Goal: Navigation & Orientation: Find specific page/section

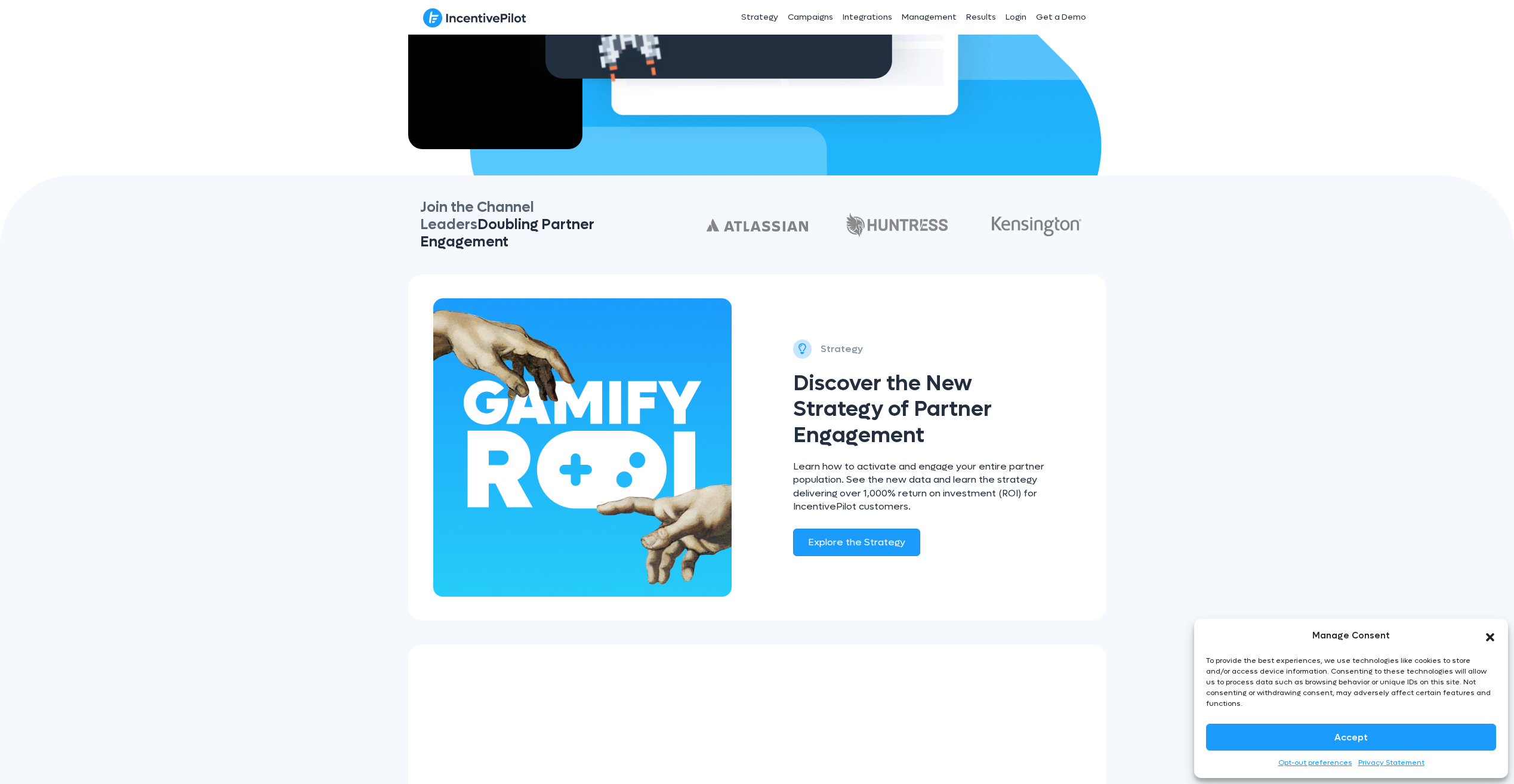
scroll to position [597, 0]
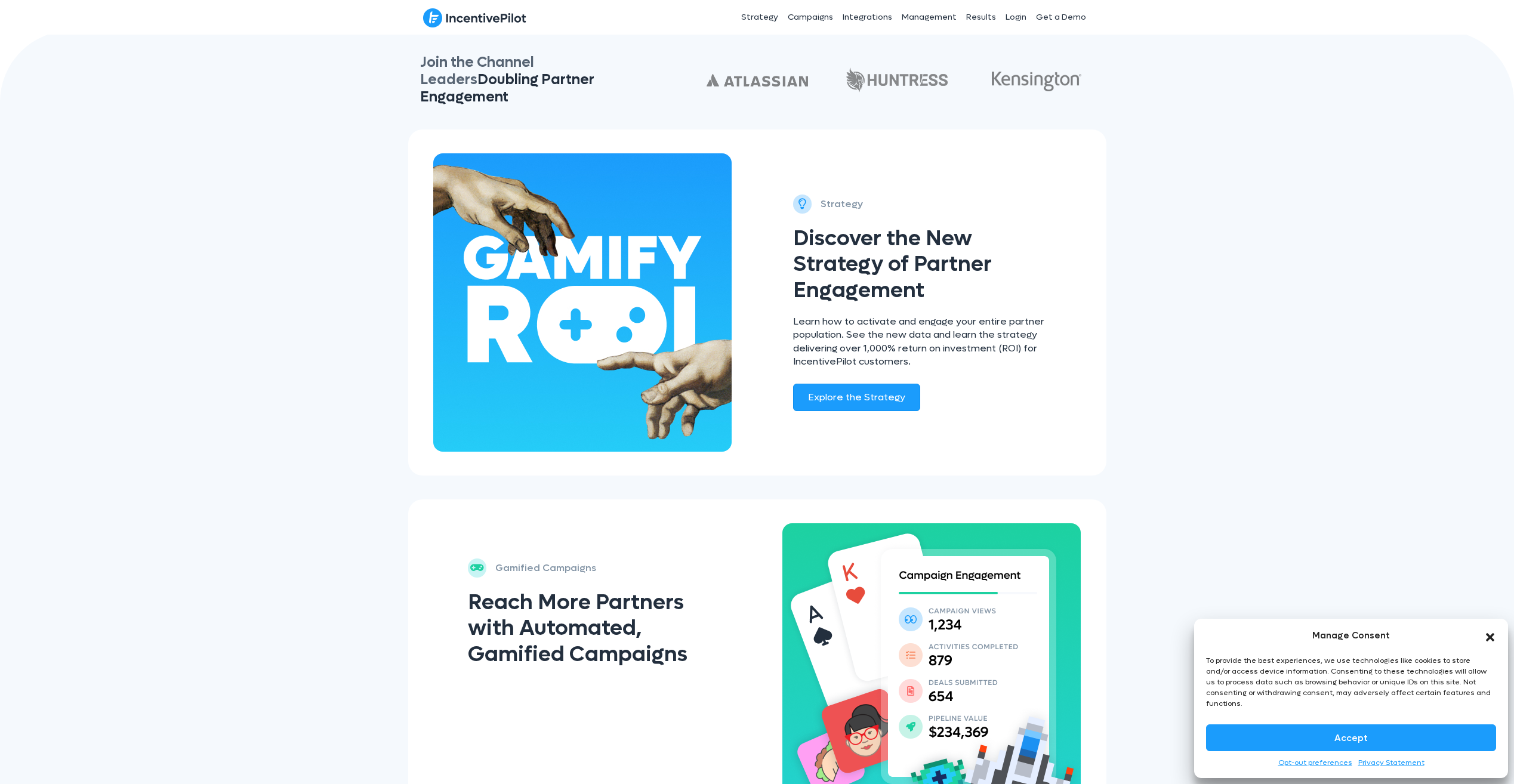
click at [1387, 732] on button "Accept" at bounding box center [1351, 737] width 290 height 27
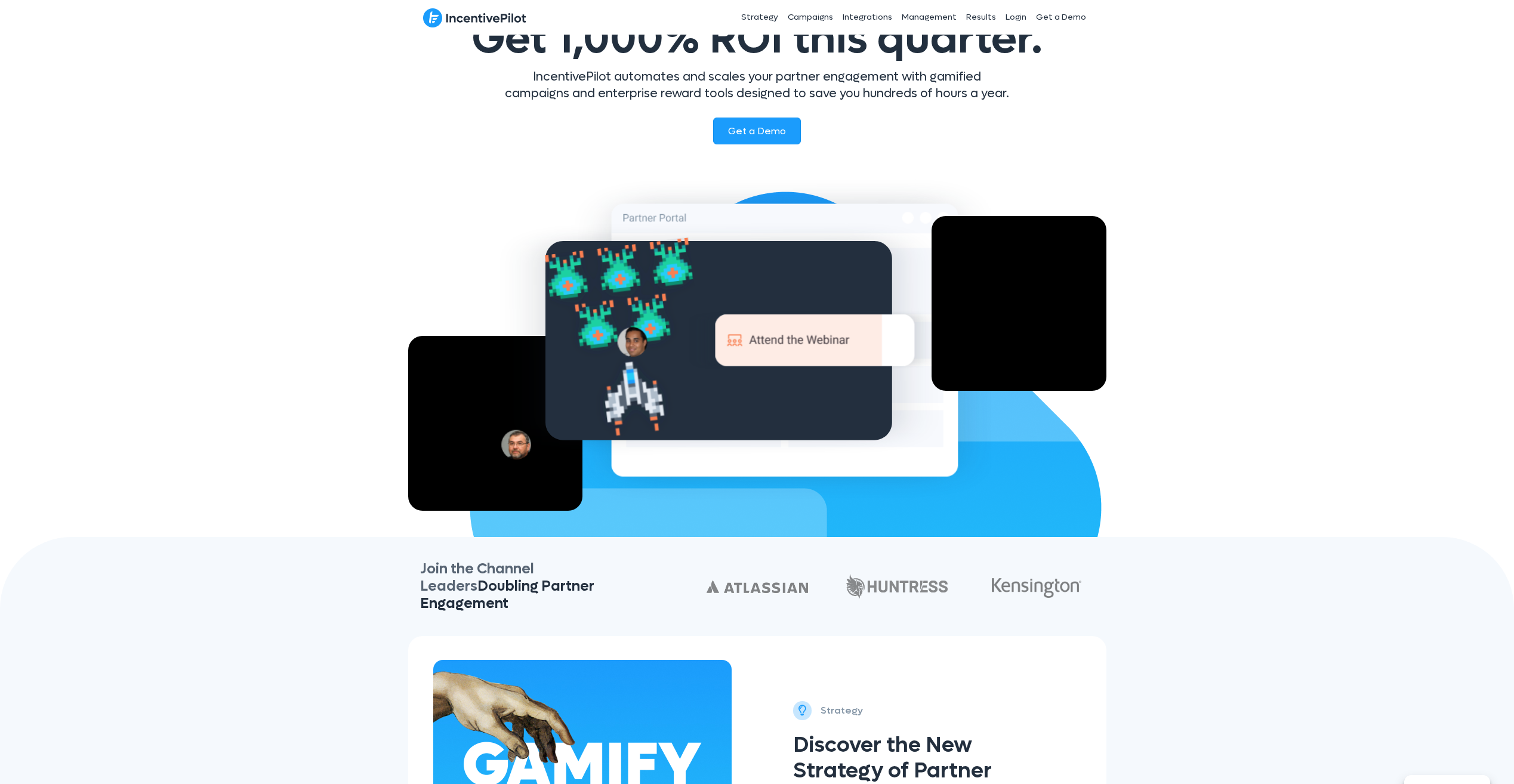
scroll to position [0, 0]
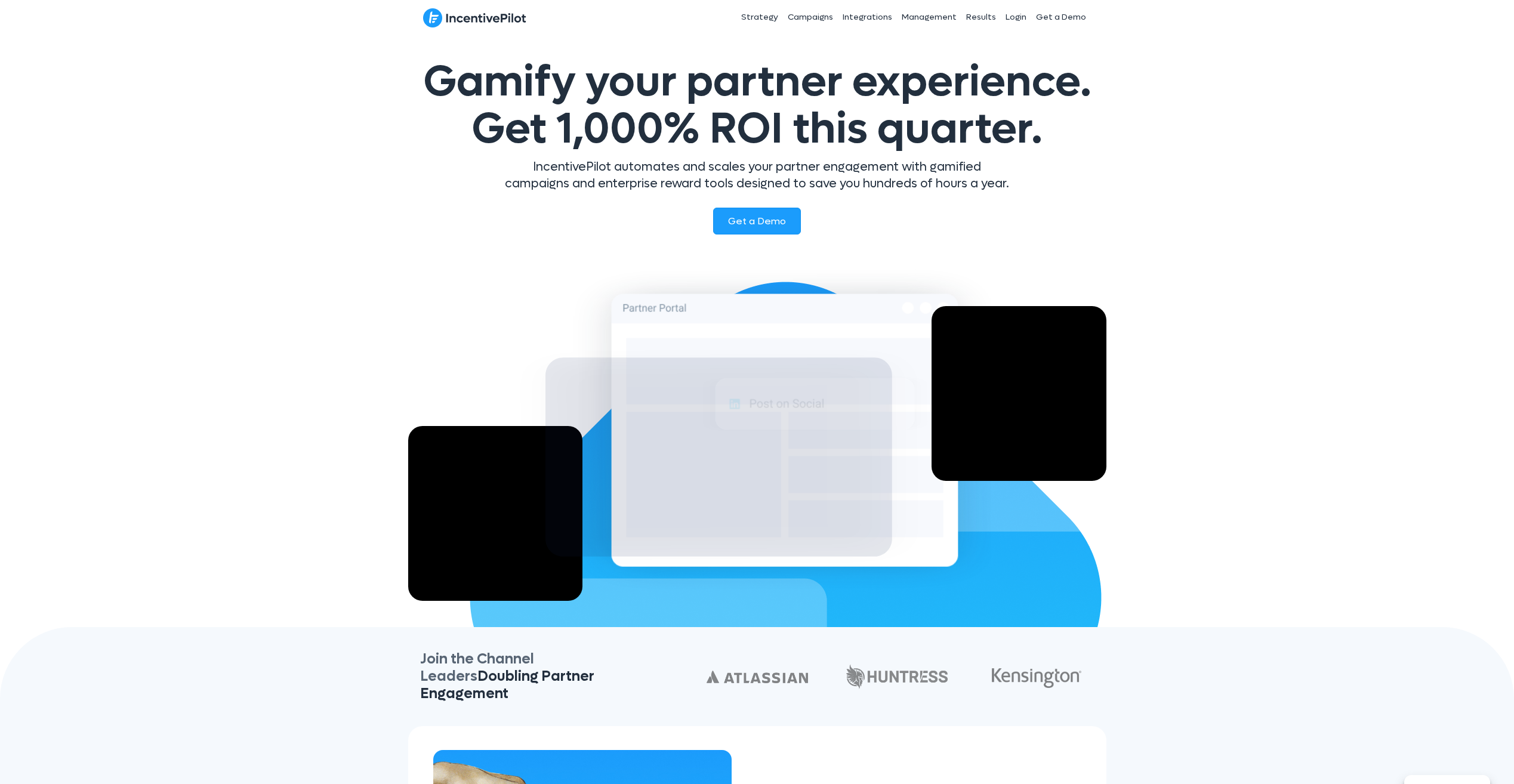
click at [463, 21] on img at bounding box center [475, 18] width 103 height 20
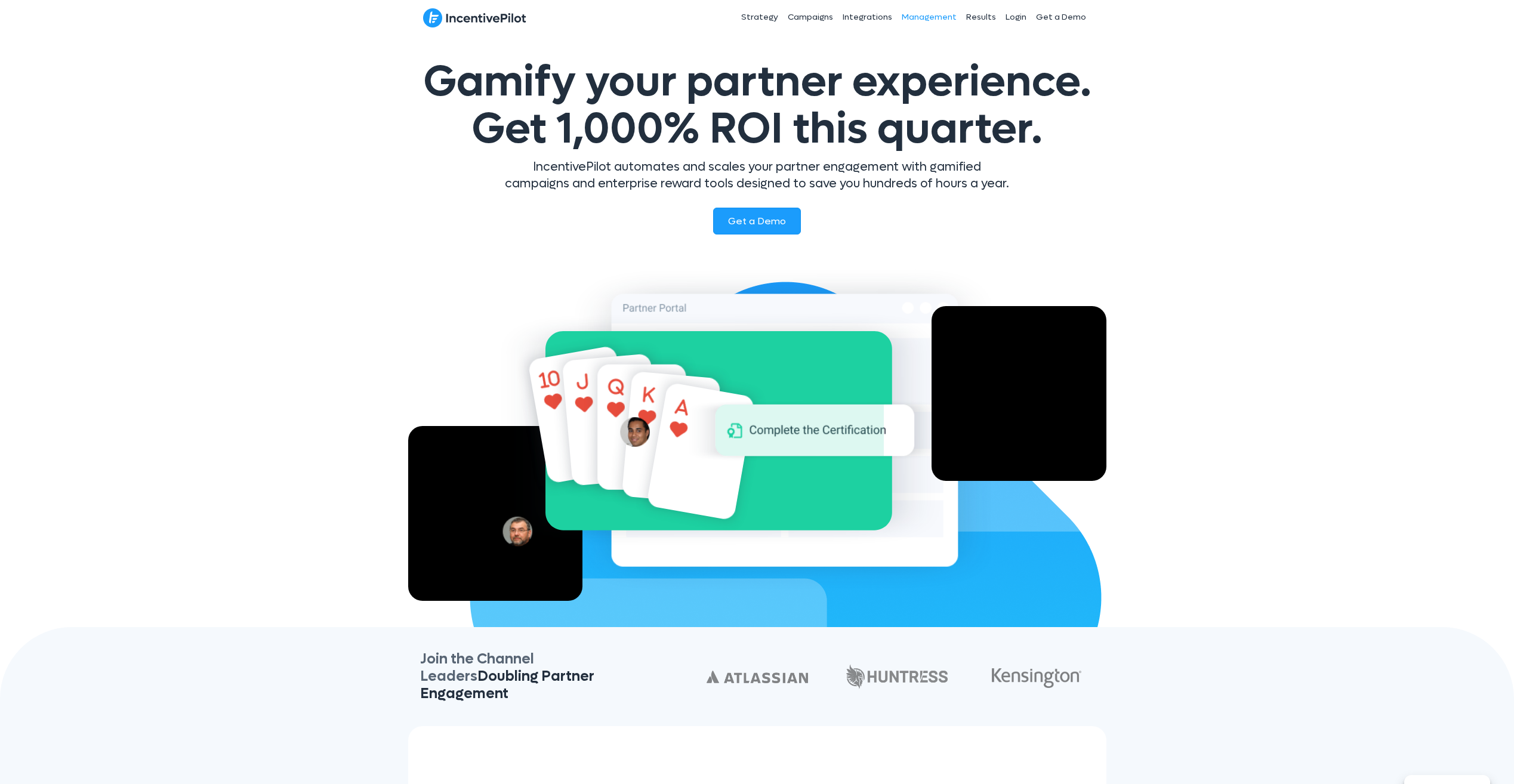
click at [933, 12] on link "Management" at bounding box center [929, 18] width 65 height 30
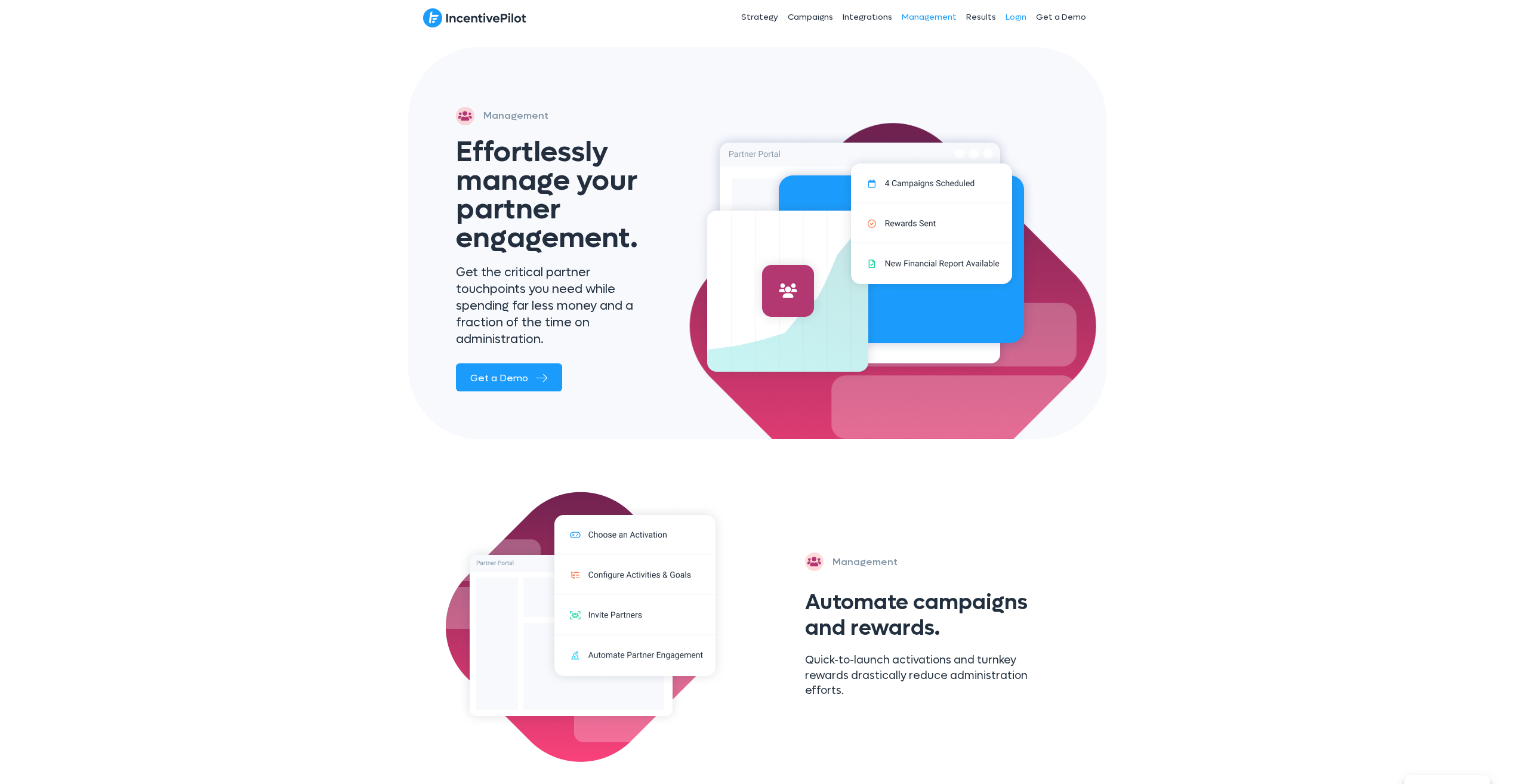
click at [1021, 19] on link "Login" at bounding box center [1015, 18] width 30 height 30
